Goal: Task Accomplishment & Management: Complete application form

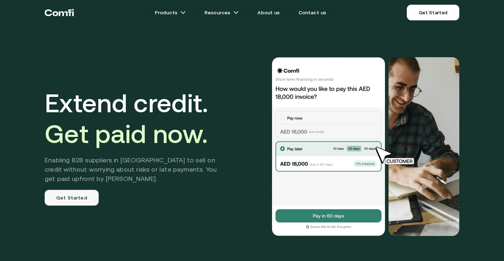
click at [83, 202] on link "Get Started" at bounding box center [72, 198] width 54 height 16
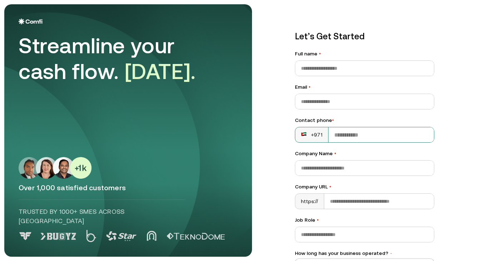
click at [309, 138] on div "+971" at bounding box center [311, 134] width 33 height 15
click at [314, 136] on div "+971" at bounding box center [311, 134] width 21 height 7
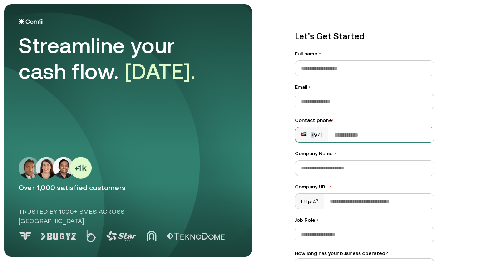
click at [314, 136] on div "+971" at bounding box center [311, 134] width 21 height 7
click at [314, 137] on div "+971" at bounding box center [311, 134] width 21 height 7
click at [302, 134] on rect at bounding box center [304, 134] width 6 height 6
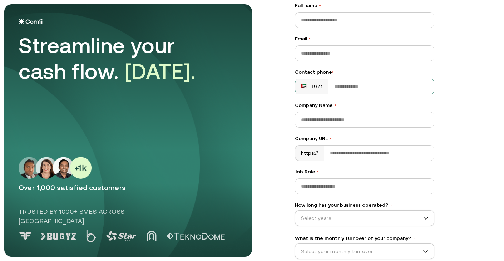
scroll to position [85, 0]
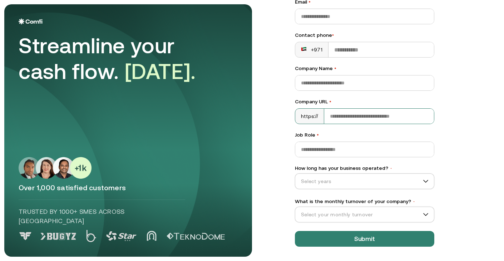
click at [335, 116] on input "Company URL •" at bounding box center [379, 116] width 110 height 15
click at [335, 134] on label "Job Role •" at bounding box center [364, 135] width 139 height 8
click at [335, 142] on input "Job Role •" at bounding box center [364, 149] width 139 height 15
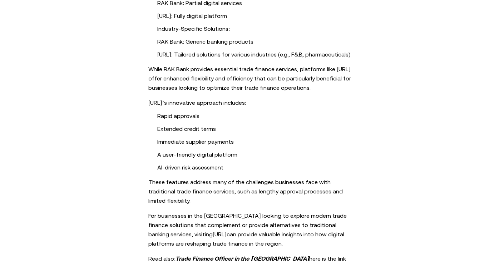
scroll to position [608, 0]
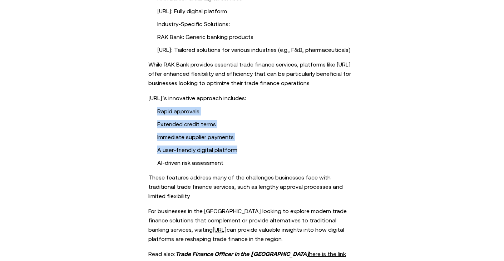
drag, startPoint x: 258, startPoint y: 143, endPoint x: 133, endPoint y: 99, distance: 133.3
click at [133, 107] on ul "Rapid approvals Extended credit terms Immediate supplier payments A user-friend…" at bounding box center [252, 137] width 279 height 60
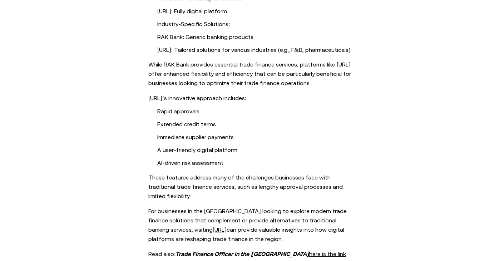
click at [138, 107] on ul "Rapid approvals Extended credit terms Immediate supplier payments A user-friend…" at bounding box center [252, 137] width 279 height 60
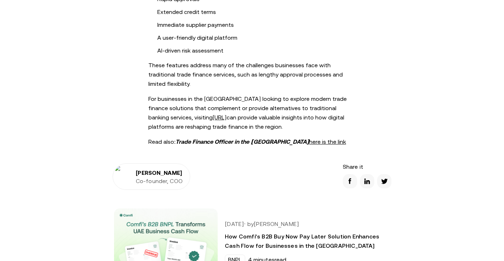
scroll to position [729, 0]
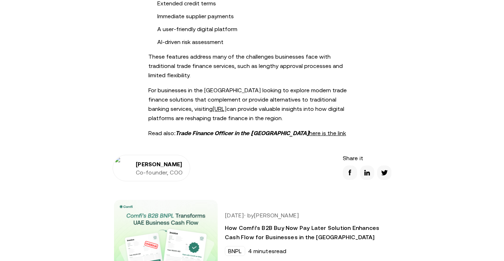
click at [155, 169] on h4 "Co-founder, COO" at bounding box center [159, 172] width 47 height 6
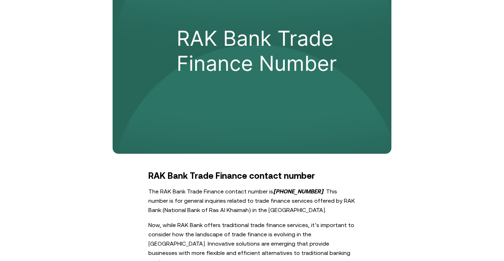
scroll to position [0, 0]
